Goal: Obtain resource: Download file/media

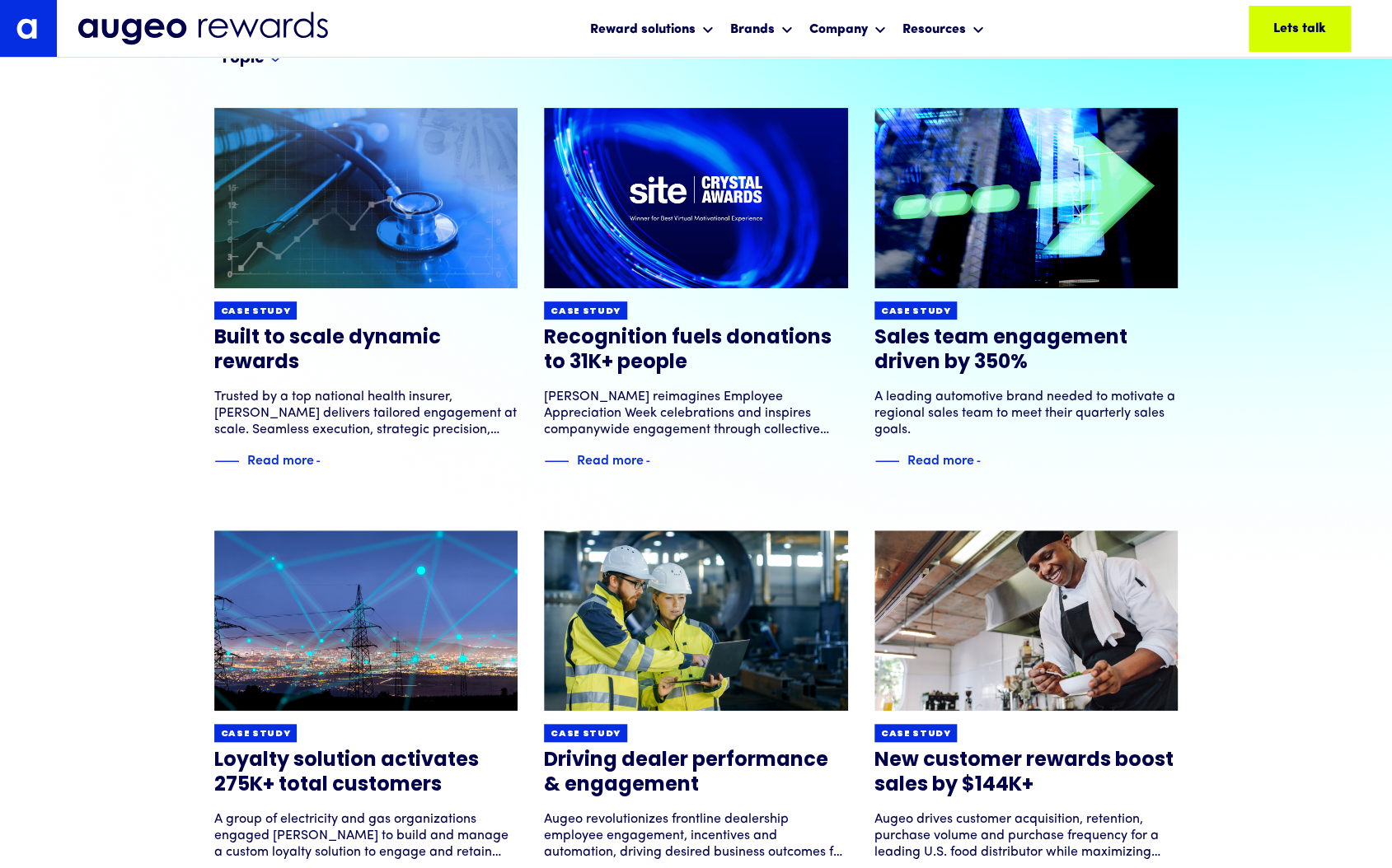
scroll to position [224, 0]
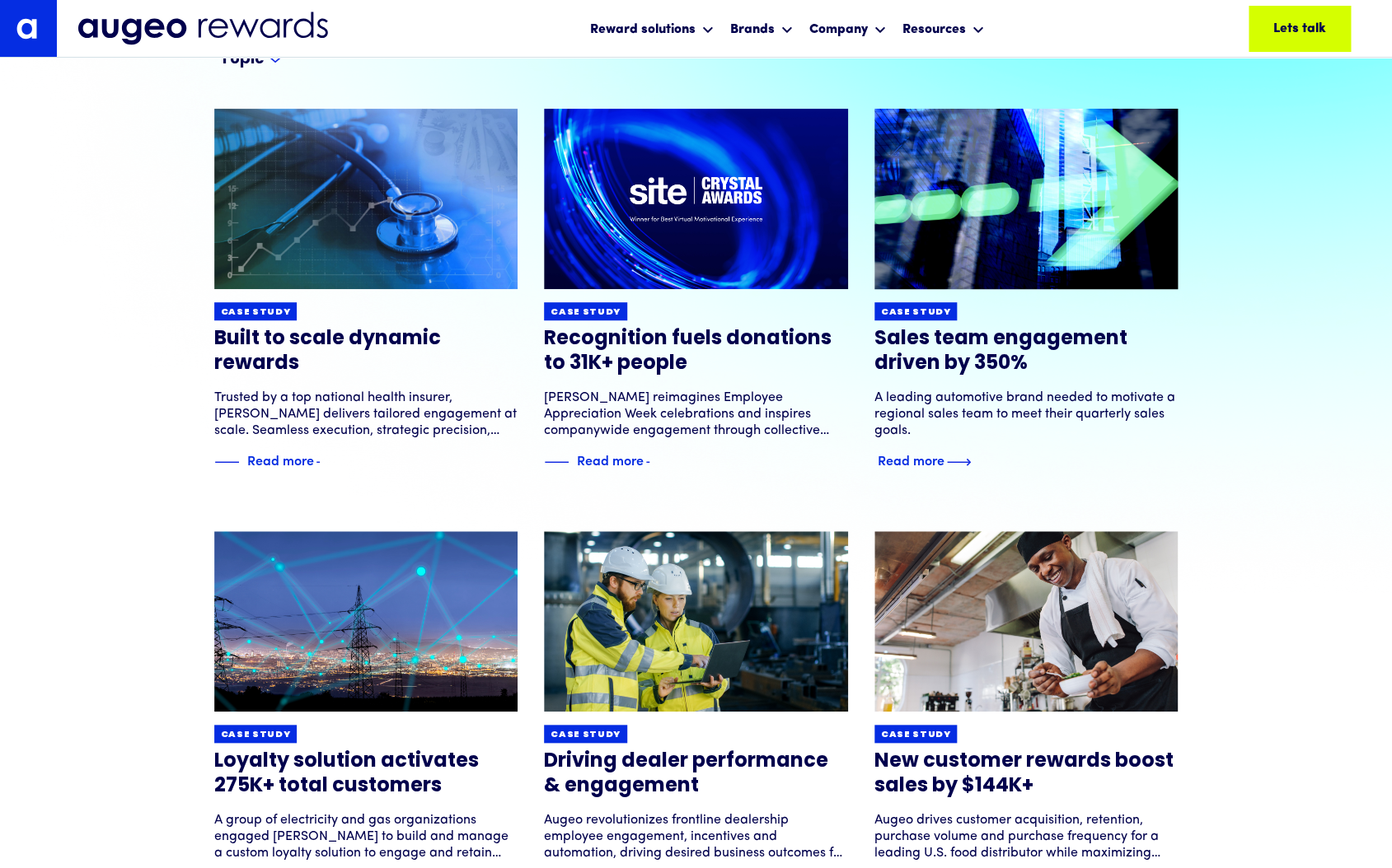
click at [938, 232] on img at bounding box center [1025, 199] width 364 height 217
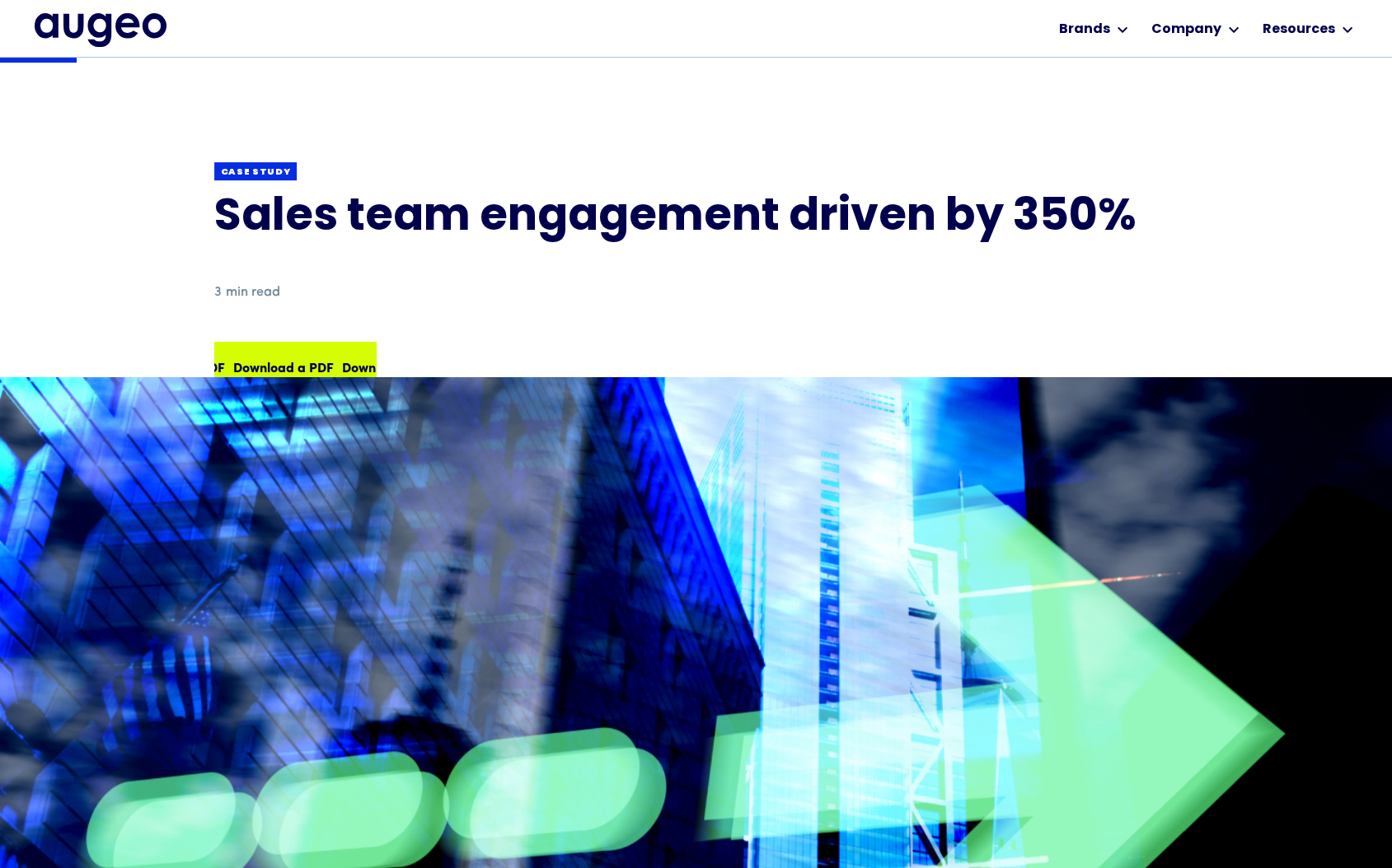
scroll to position [131, 0]
click at [316, 356] on div "Download a PDF Download a PDF Download a PDF Download a PDF" at bounding box center [294, 367] width 158 height 46
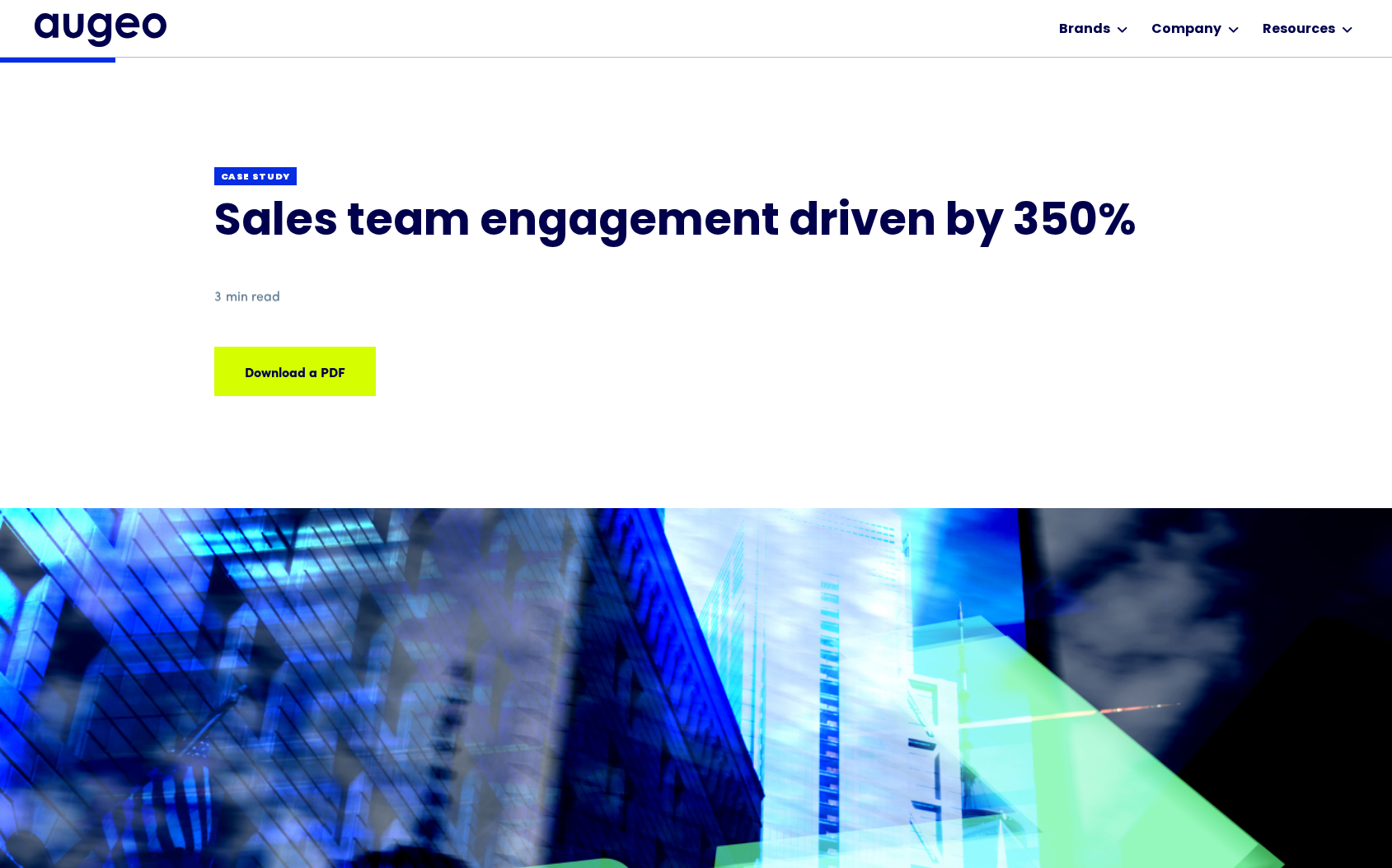
scroll to position [131, 0]
